Goal: Register for event/course

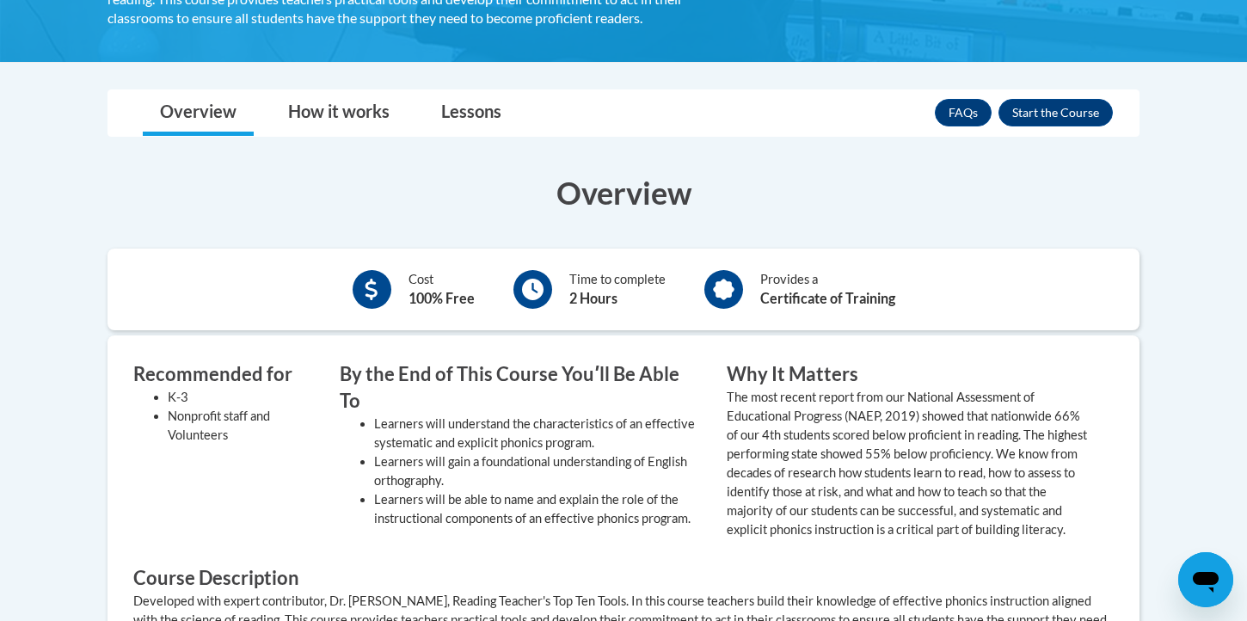
scroll to position [452, 0]
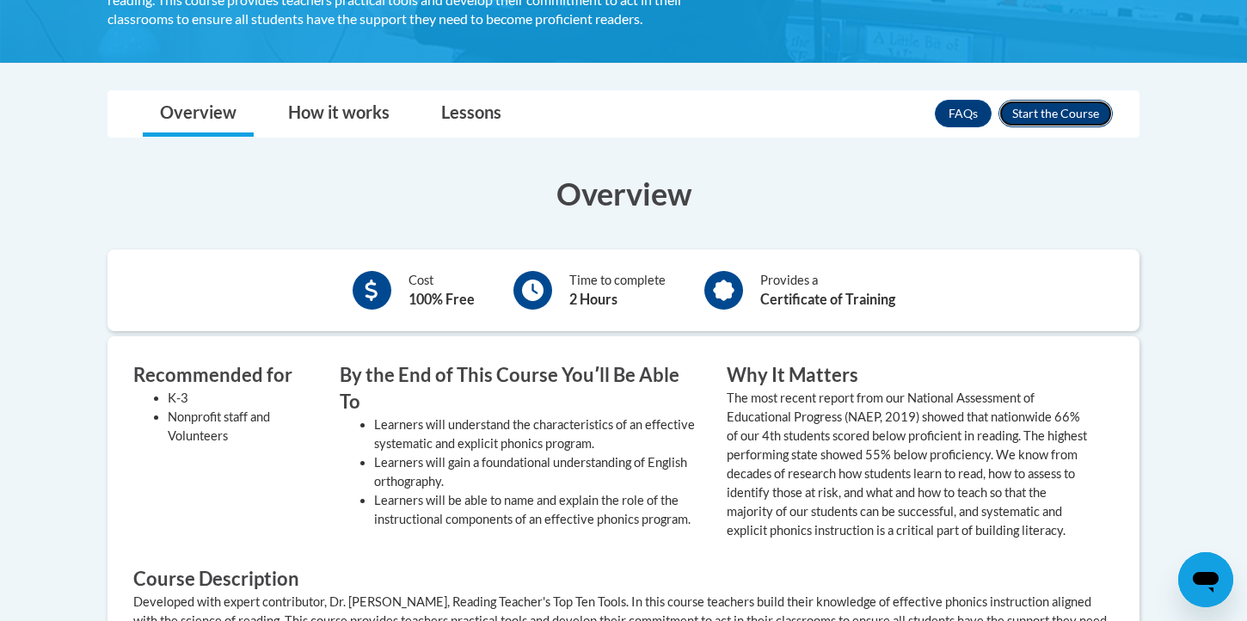
click at [1057, 112] on button "Enroll" at bounding box center [1056, 114] width 114 height 28
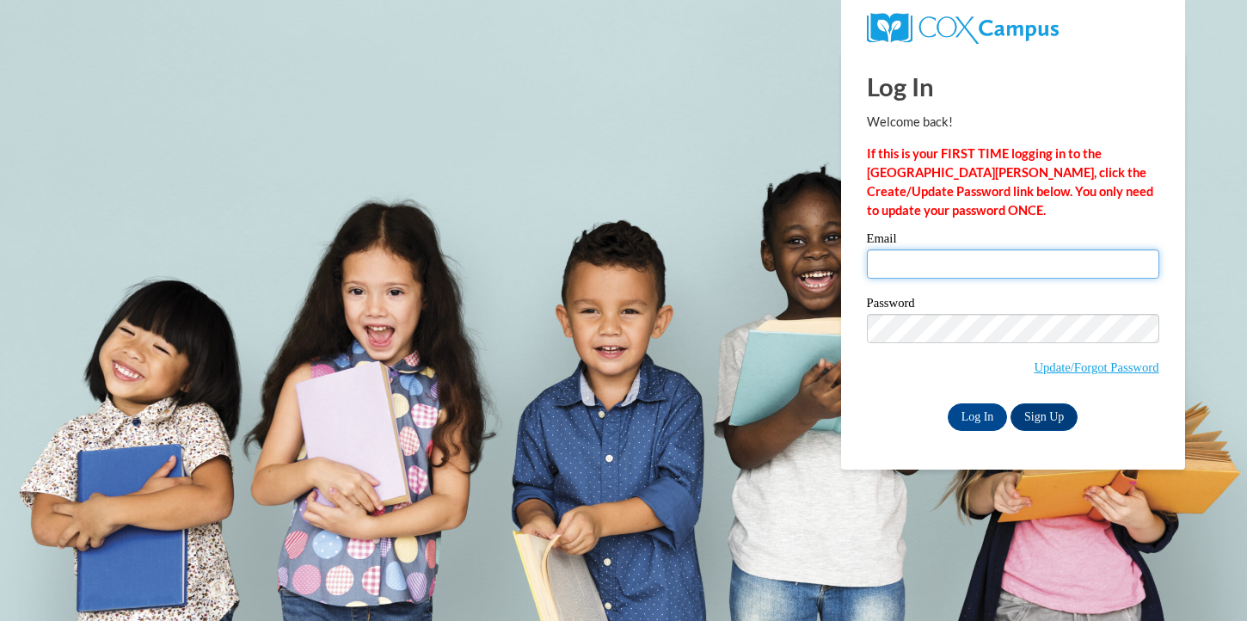
click at [930, 274] on input "Email" at bounding box center [1013, 263] width 292 height 29
type input "cglarimore@crimson.ua.edu"
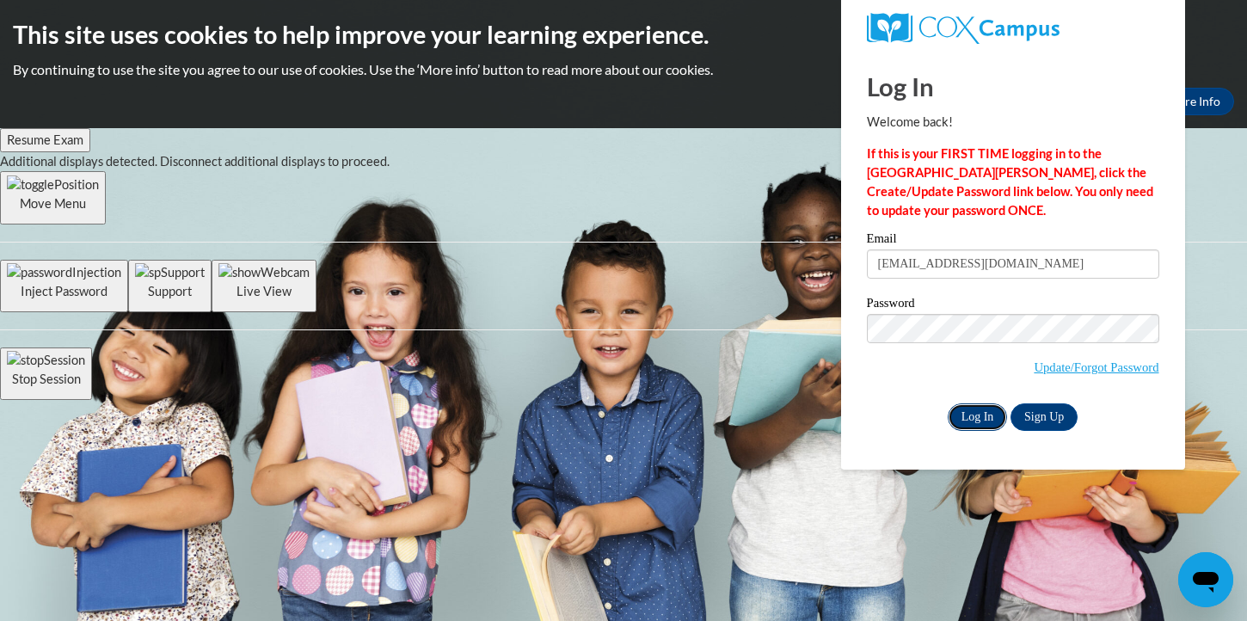
click at [987, 416] on input "Log In" at bounding box center [978, 417] width 60 height 28
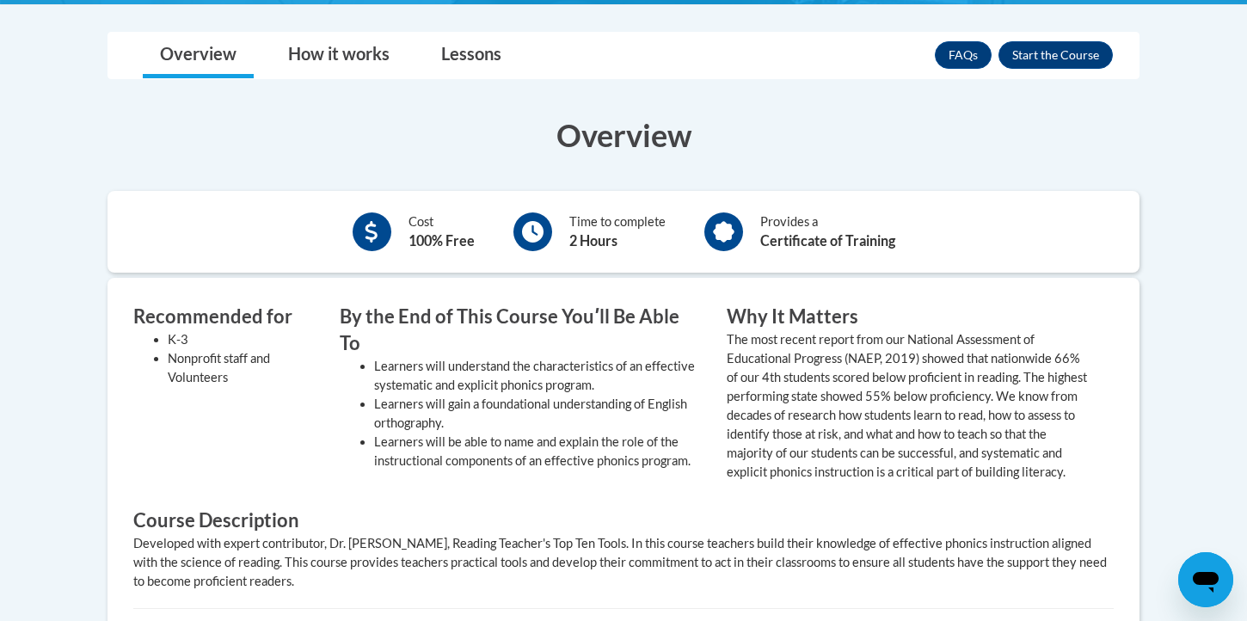
scroll to position [471, 0]
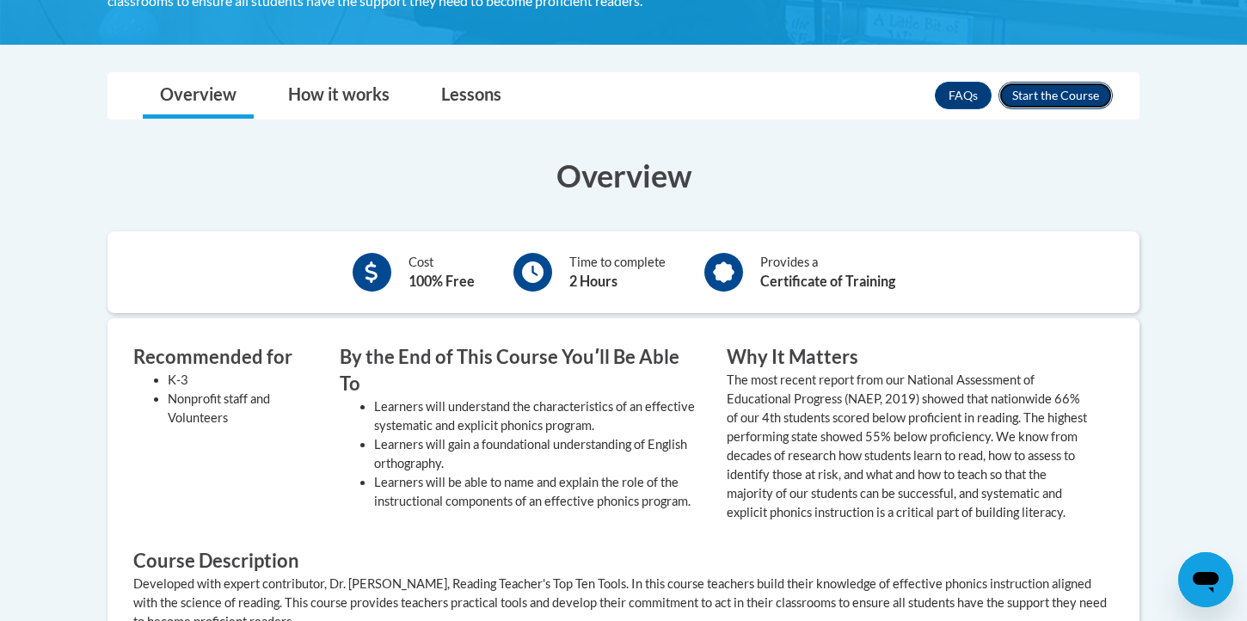
click at [1094, 85] on button "Enroll" at bounding box center [1056, 96] width 114 height 28
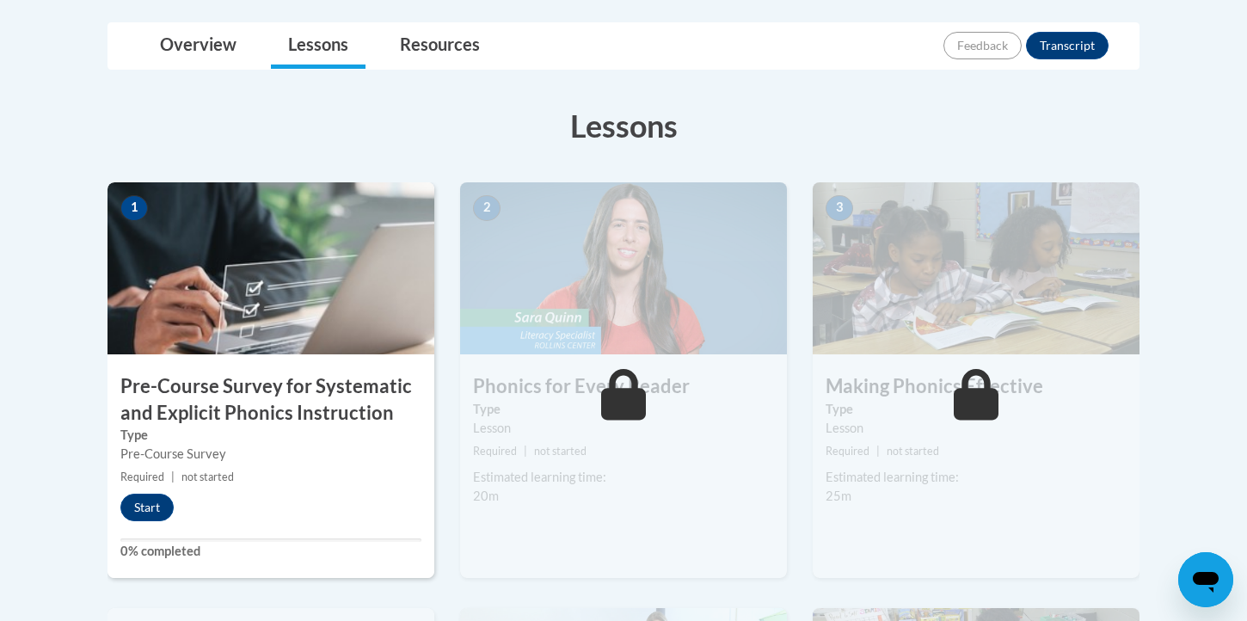
scroll to position [422, 0]
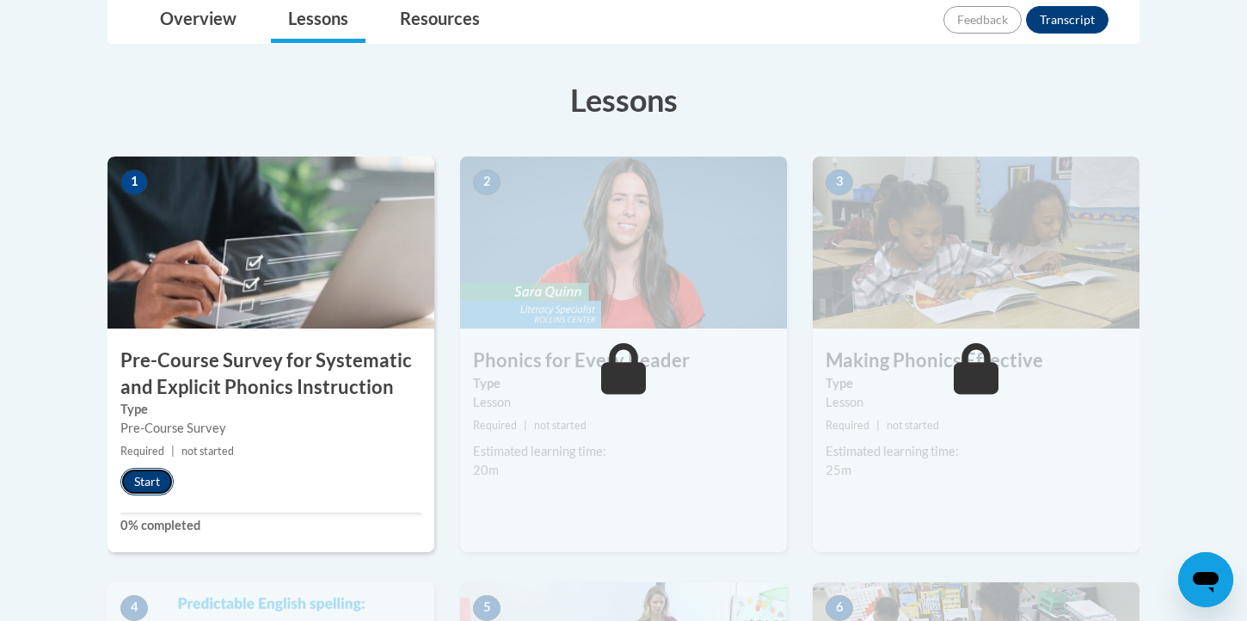
click at [136, 483] on button "Start" at bounding box center [146, 482] width 53 height 28
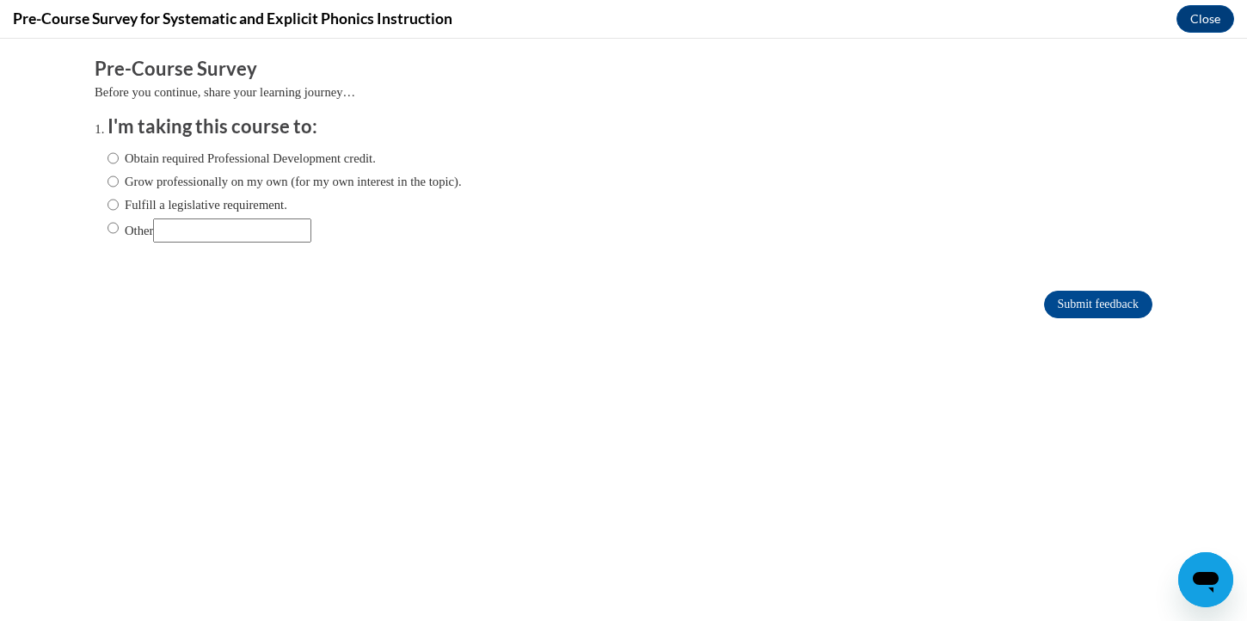
scroll to position [0, 0]
click at [206, 161] on label "Obtain required Professional Development credit." at bounding box center [242, 158] width 268 height 19
click at [119, 161] on input "Obtain required Professional Development credit." at bounding box center [113, 158] width 11 height 19
radio input "true"
click at [1112, 302] on input "Submit feedback" at bounding box center [1098, 305] width 108 height 28
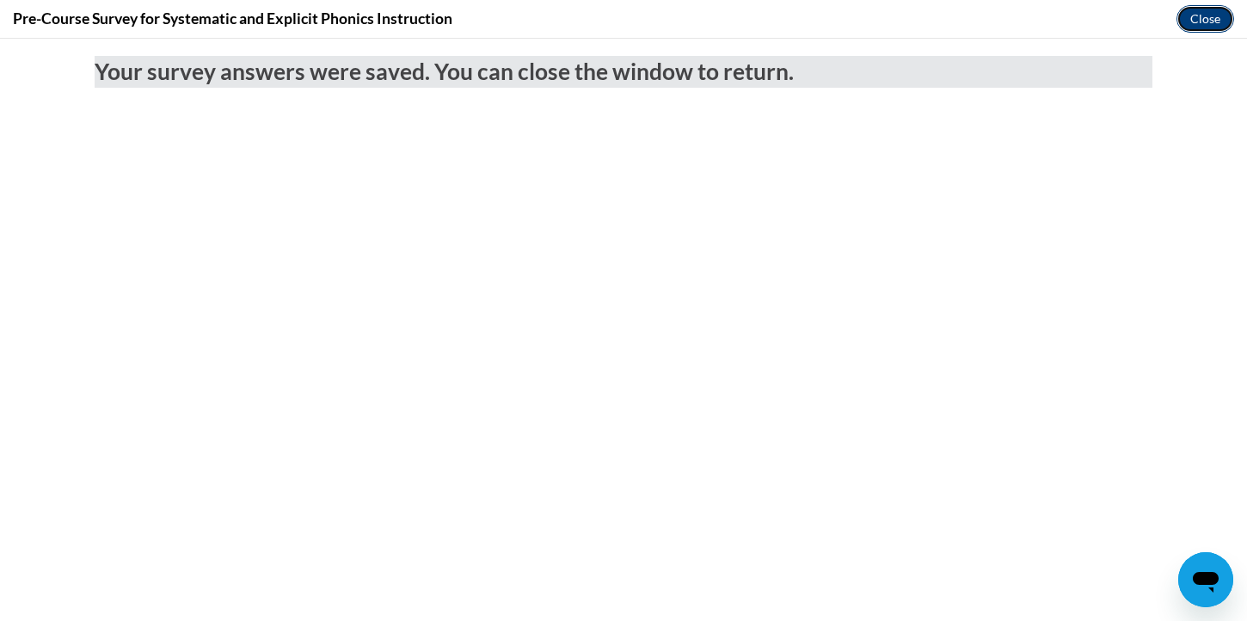
click at [1209, 8] on button "Close" at bounding box center [1206, 19] width 58 height 28
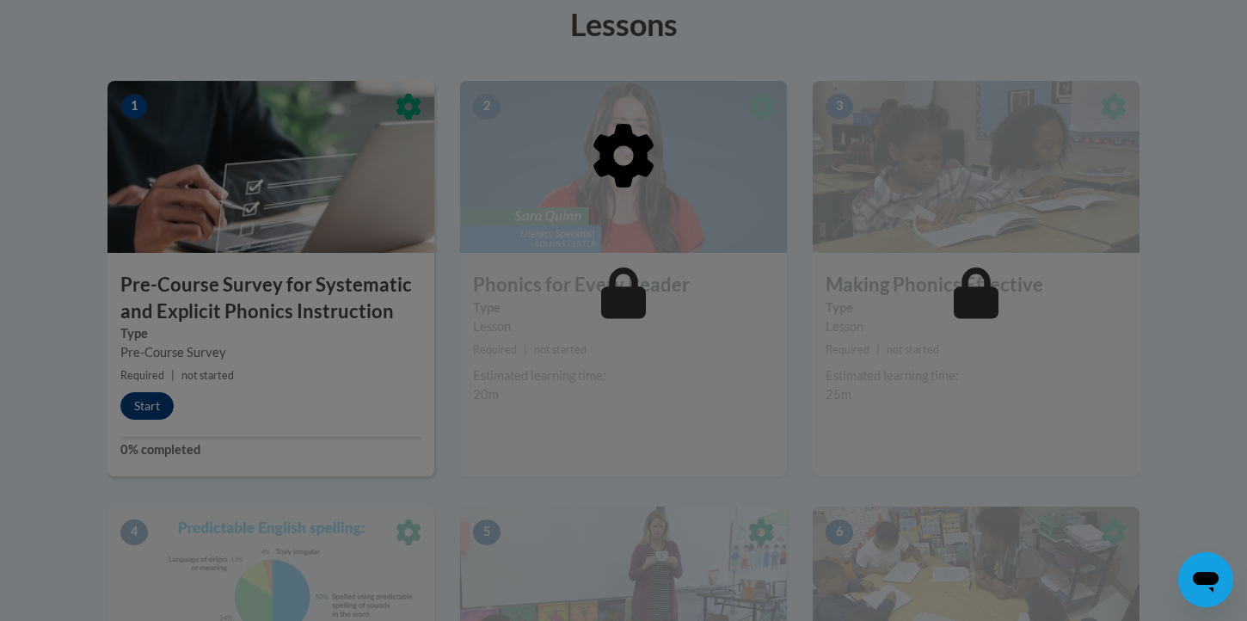
scroll to position [520, 0]
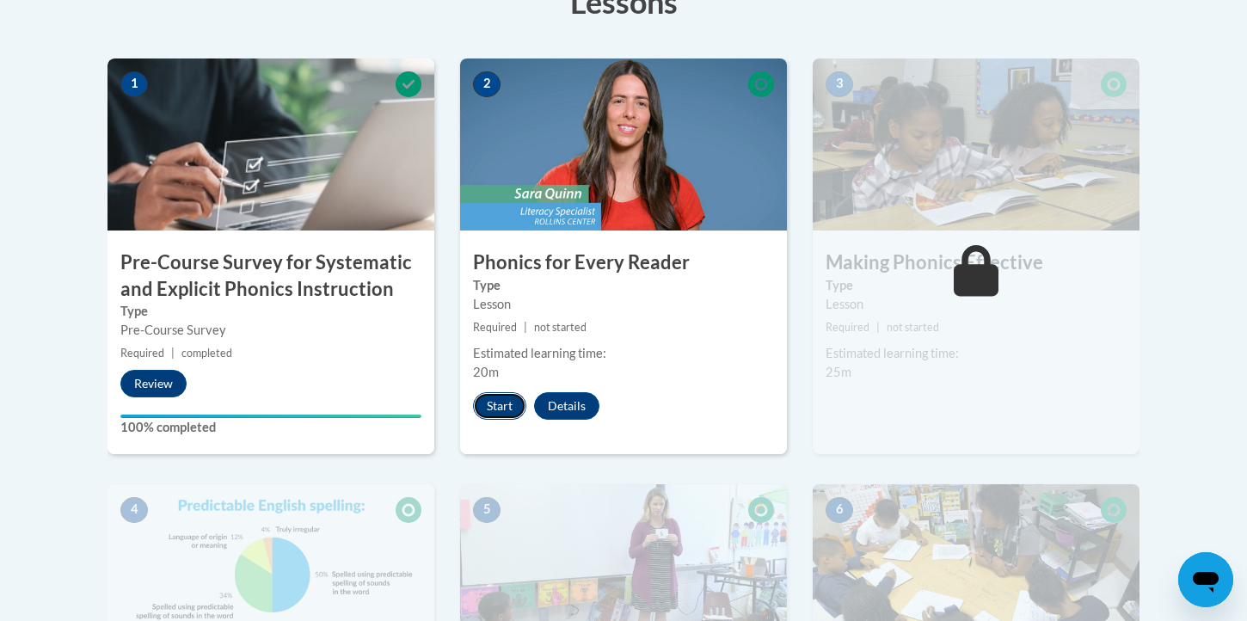
click at [510, 404] on button "Start" at bounding box center [499, 406] width 53 height 28
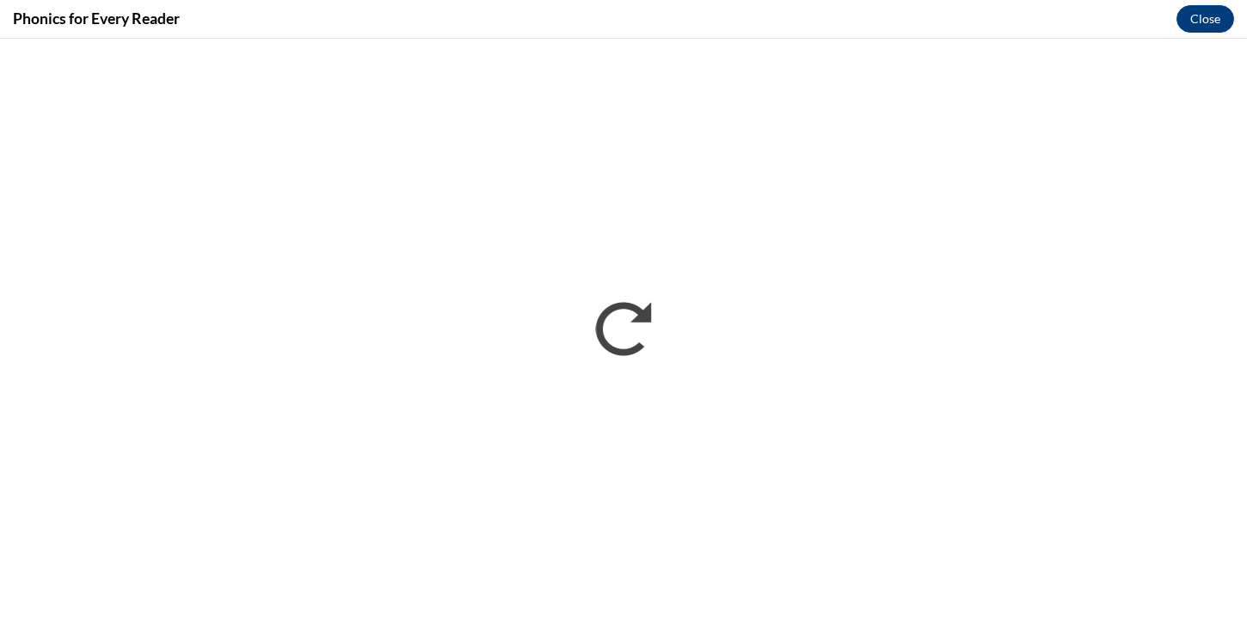
scroll to position [0, 0]
